Goal: Complete application form

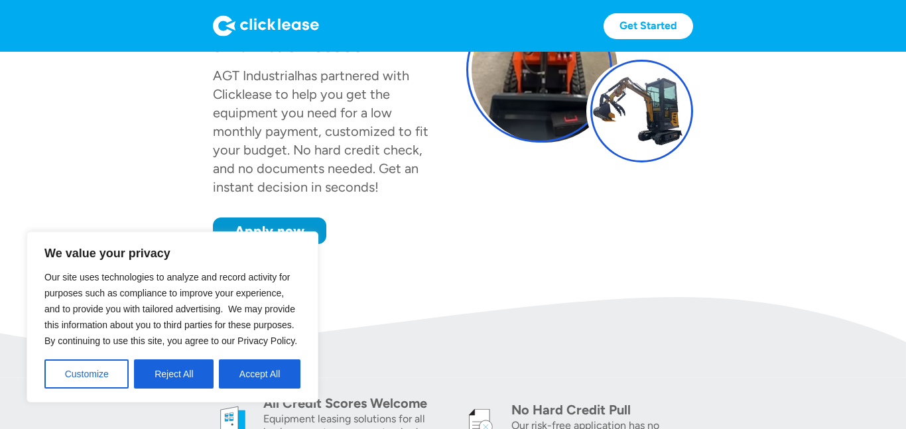
scroll to position [174, 0]
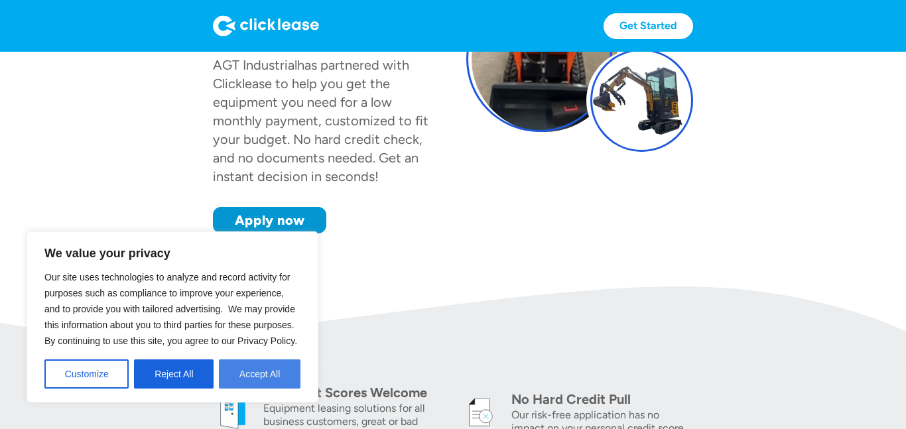
click at [294, 371] on button "Accept All" at bounding box center [260, 373] width 82 height 29
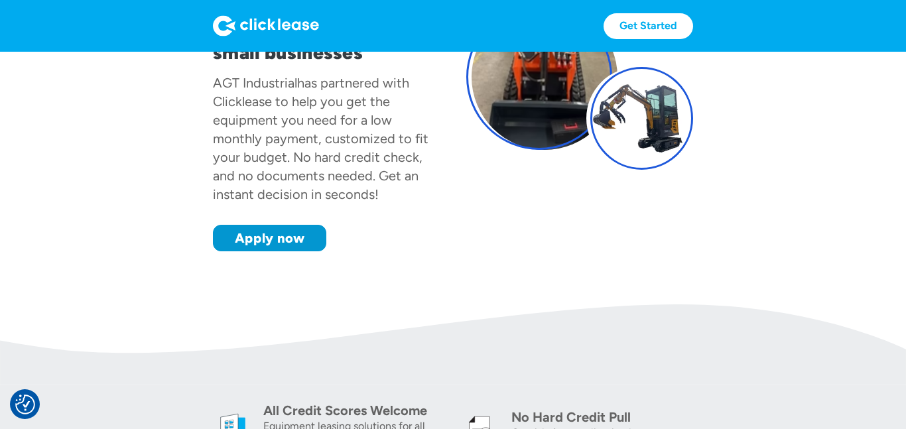
scroll to position [146, 0]
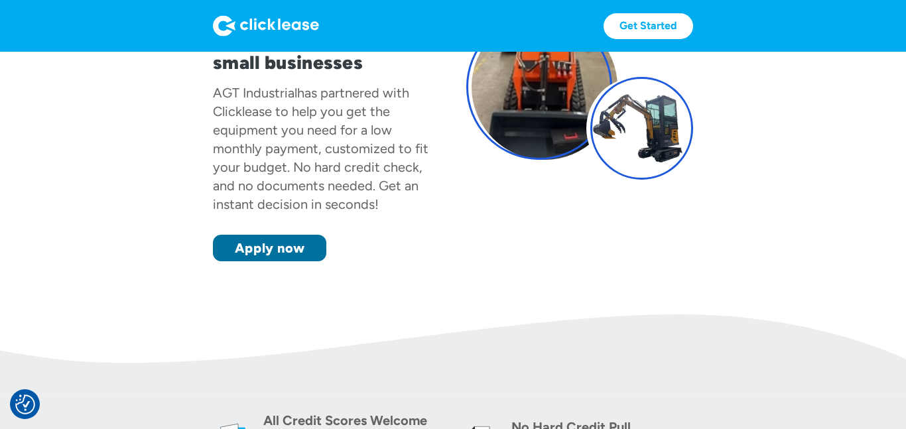
click at [308, 254] on link "Apply now" at bounding box center [269, 248] width 113 height 27
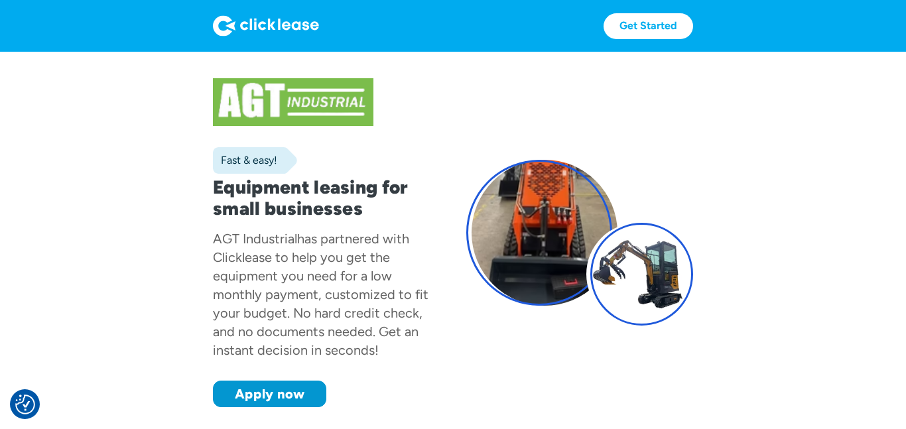
click at [641, 257] on div at bounding box center [641, 274] width 103 height 103
click at [567, 225] on div at bounding box center [539, 233] width 146 height 146
